Goal: Find specific fact: Find specific fact

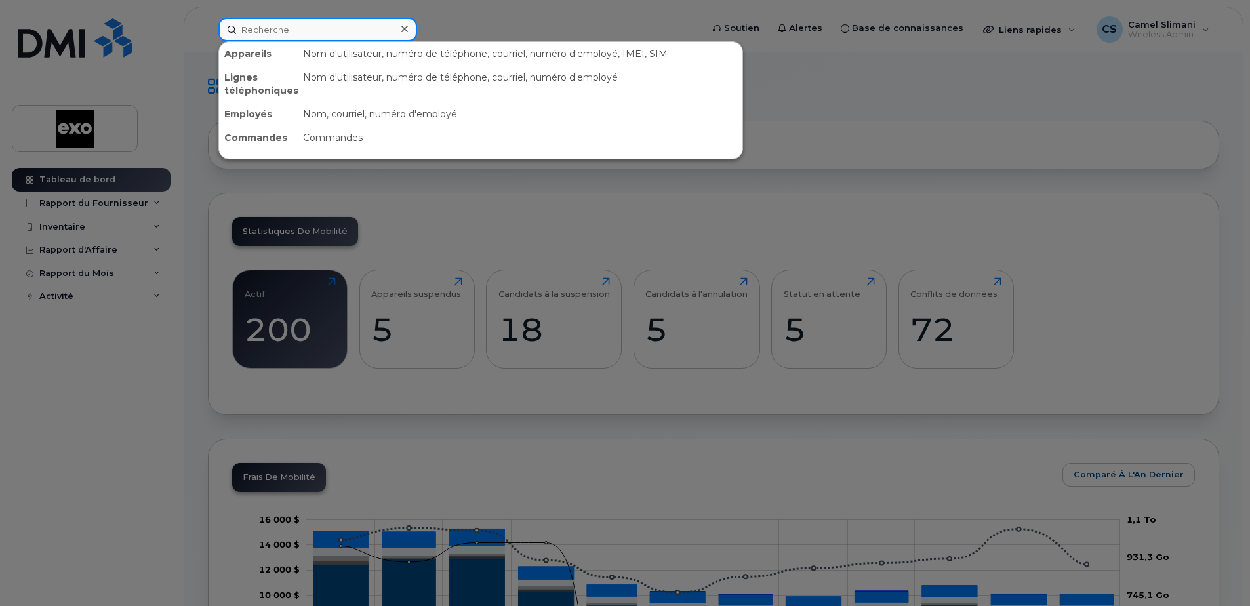
click at [302, 30] on input at bounding box center [317, 30] width 199 height 24
paste input "[PHONE_NUMBER]"
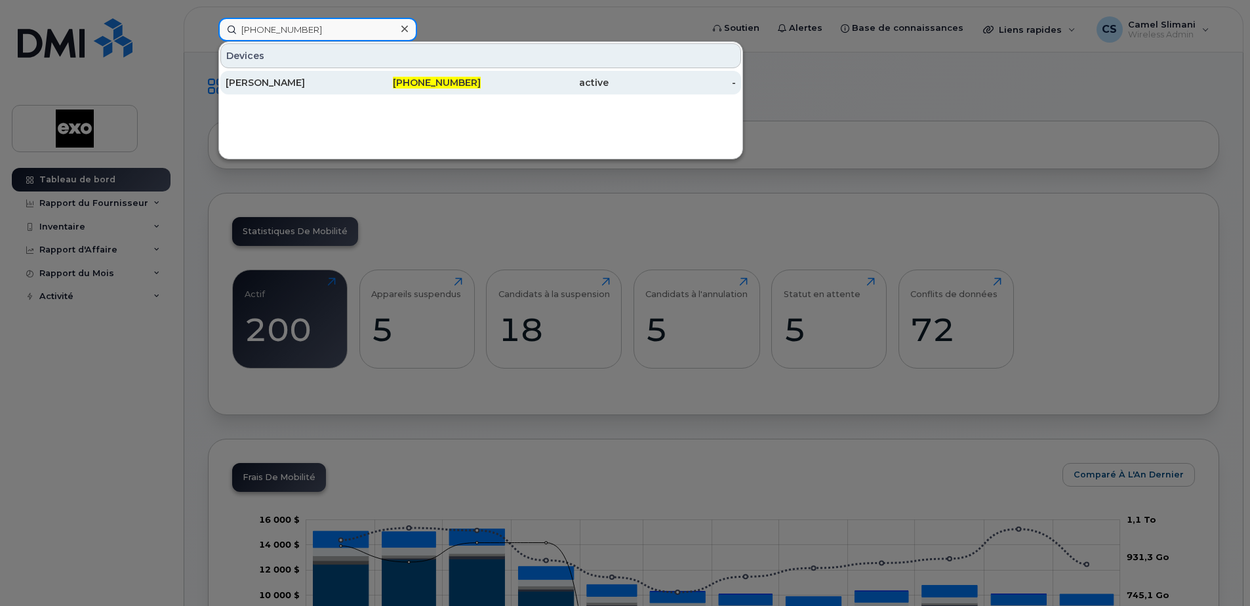
type input "[PHONE_NUMBER]"
click at [274, 80] on div "[PERSON_NAME]" at bounding box center [290, 82] width 128 height 13
